Goal: Transaction & Acquisition: Download file/media

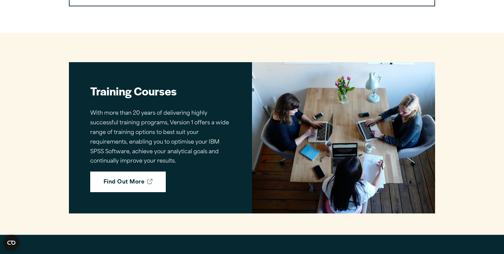
scroll to position [361, 0]
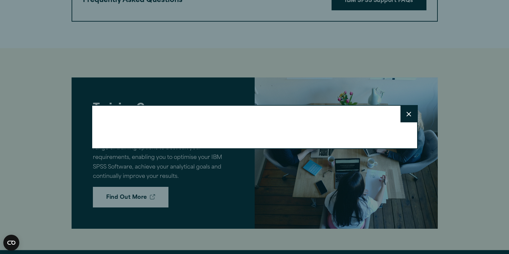
click at [408, 114] on icon at bounding box center [408, 114] width 5 height 5
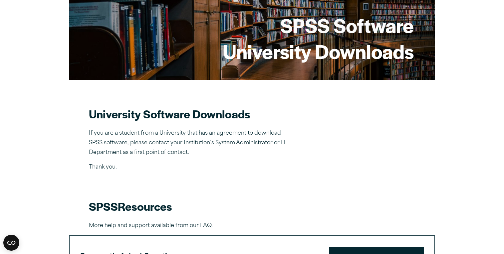
scroll to position [95, 0]
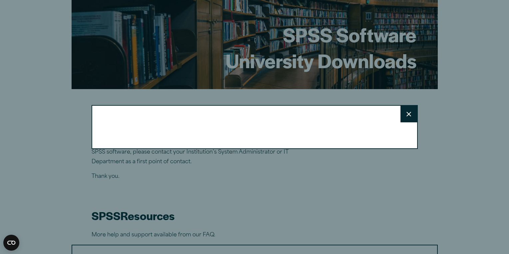
click at [409, 115] on button "Close" at bounding box center [408, 114] width 17 height 17
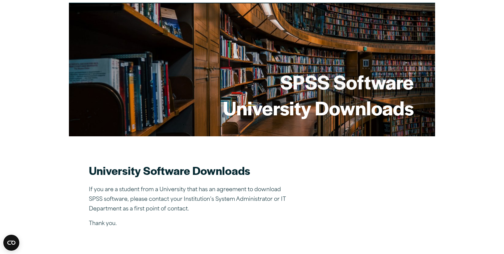
scroll to position [133, 0]
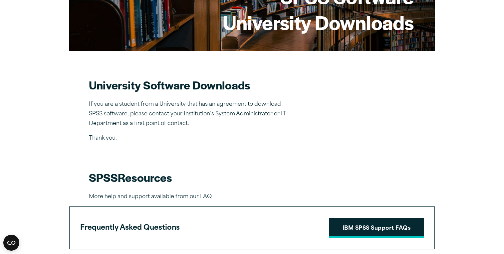
click at [361, 227] on link "IBM SPSS Support FAQs" at bounding box center [376, 228] width 95 height 21
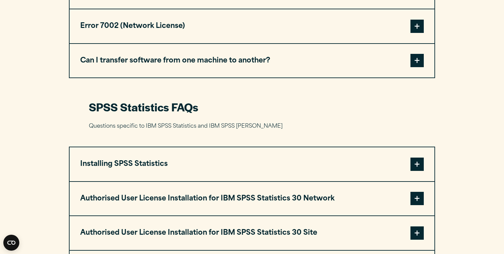
scroll to position [566, 0]
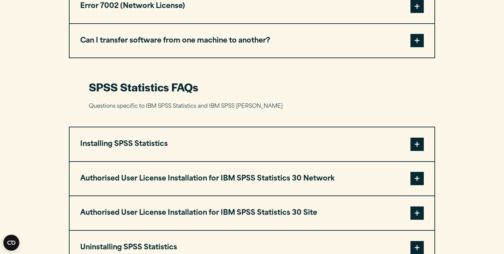
click at [417, 143] on span at bounding box center [416, 144] width 13 height 13
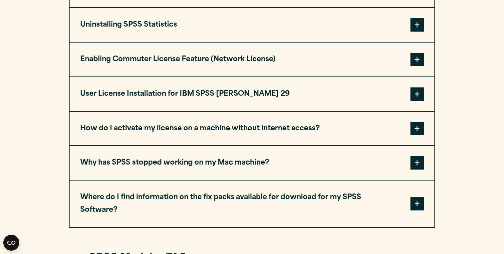
scroll to position [865, 0]
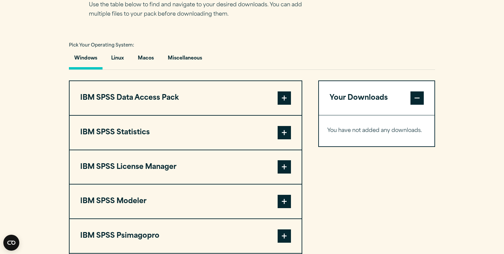
scroll to position [466, 0]
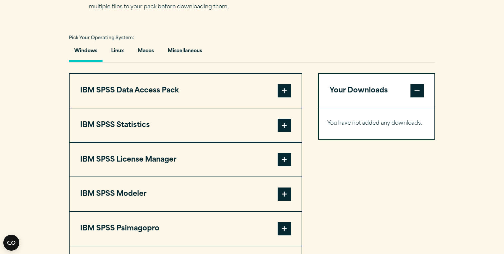
click at [287, 125] on span at bounding box center [284, 125] width 13 height 13
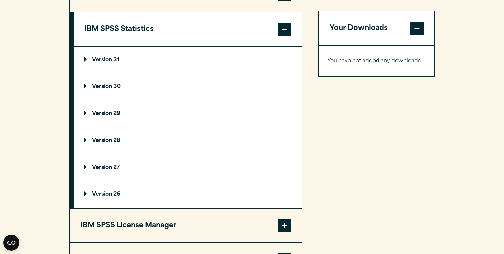
scroll to position [566, 0]
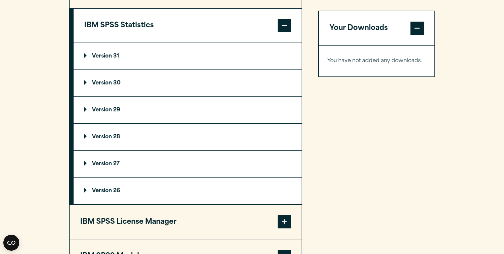
click at [85, 55] on p "Version 31" at bounding box center [101, 56] width 35 height 5
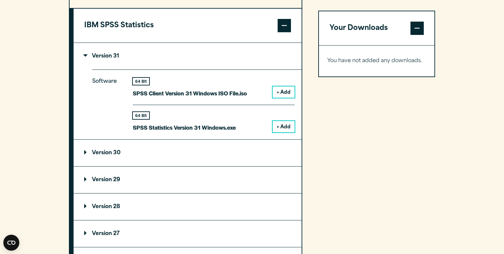
click at [287, 126] on button "+ Add" at bounding box center [284, 126] width 22 height 11
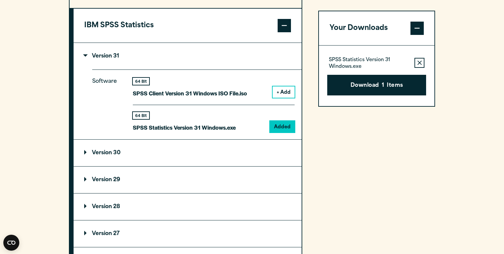
click at [234, 156] on summary "Version 30" at bounding box center [188, 153] width 228 height 27
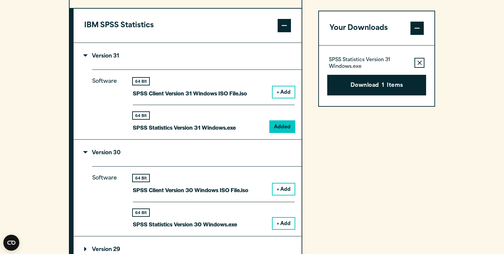
click at [280, 221] on button "+ Add" at bounding box center [284, 223] width 22 height 11
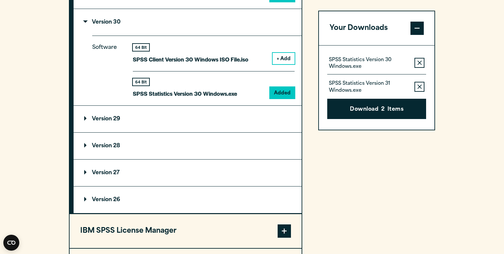
scroll to position [699, 0]
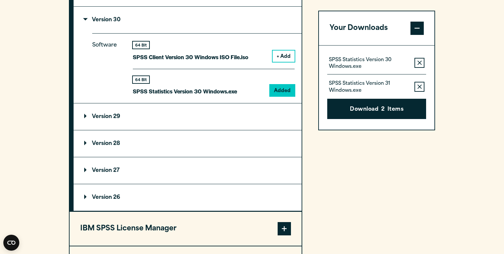
click at [266, 117] on summary "Version 29" at bounding box center [188, 117] width 228 height 27
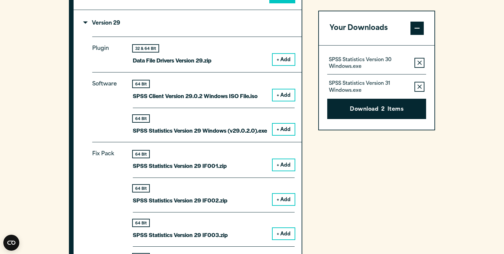
scroll to position [799, 0]
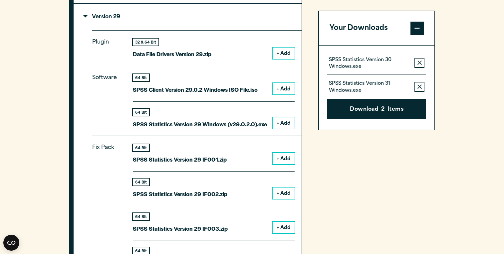
click at [285, 123] on button "+ Add" at bounding box center [284, 122] width 22 height 11
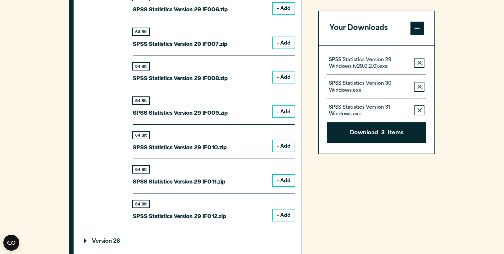
scroll to position [1132, 0]
click at [285, 216] on button "+ Add" at bounding box center [284, 214] width 22 height 11
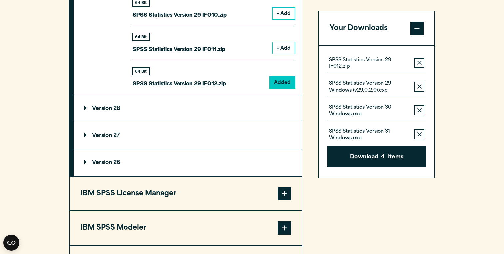
scroll to position [1265, 0]
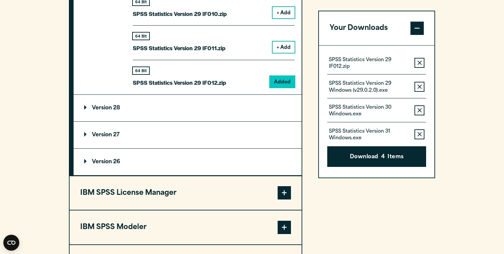
click at [152, 114] on summary "Version 28" at bounding box center [188, 108] width 228 height 27
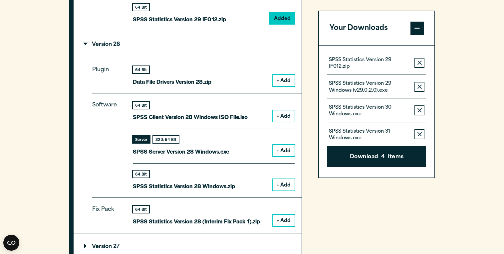
scroll to position [1331, 0]
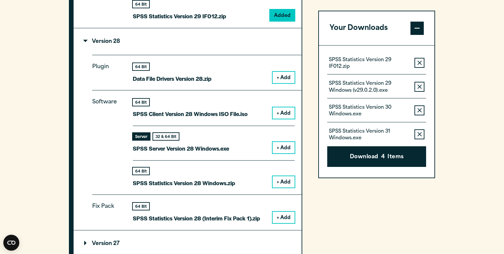
click at [288, 77] on button "+ Add" at bounding box center [284, 77] width 22 height 11
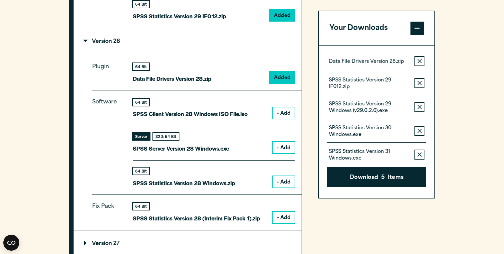
click at [419, 58] on button "Remove this item from your software download list" at bounding box center [419, 61] width 10 height 10
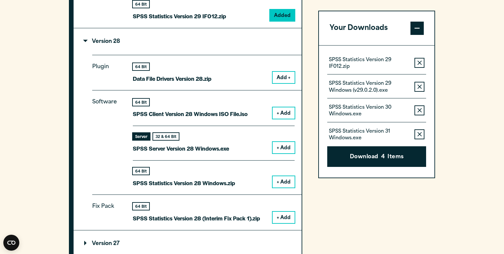
click at [287, 148] on button "+ Add" at bounding box center [284, 147] width 22 height 11
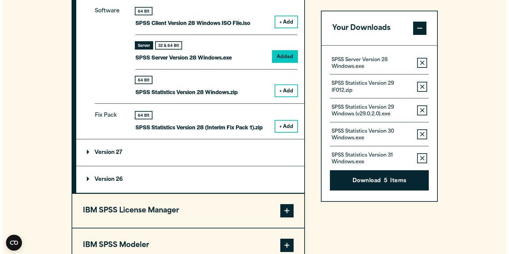
scroll to position [1431, 0]
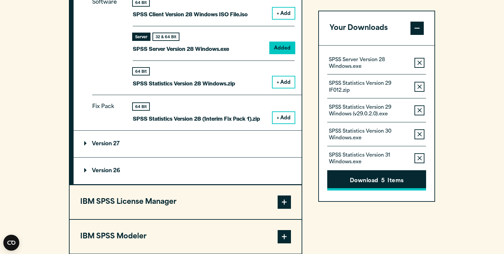
click at [370, 178] on button "Download 5 Items" at bounding box center [376, 180] width 99 height 21
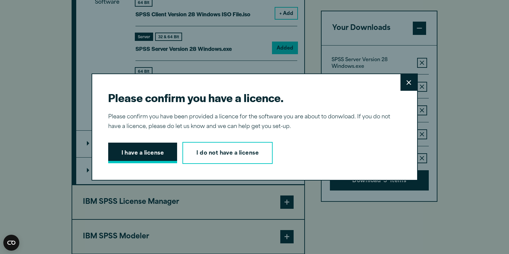
click at [150, 153] on button "I have a license" at bounding box center [142, 153] width 69 height 21
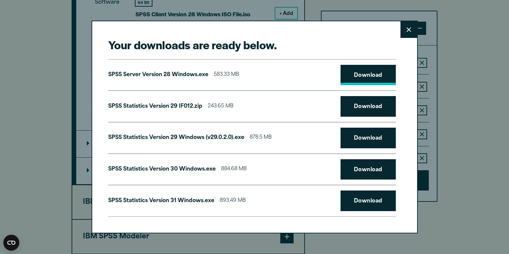
click at [365, 75] on link "Download" at bounding box center [367, 75] width 55 height 21
click at [368, 103] on link "Download" at bounding box center [367, 106] width 55 height 21
click at [366, 136] on link "Download" at bounding box center [367, 138] width 55 height 21
click at [373, 168] on link "Download" at bounding box center [367, 169] width 55 height 21
click at [384, 207] on link "Download" at bounding box center [367, 201] width 55 height 21
